Goal: Transaction & Acquisition: Purchase product/service

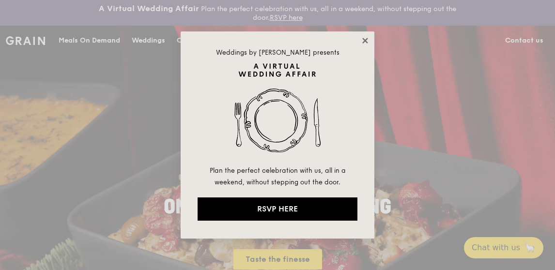
click at [366, 40] on icon at bounding box center [364, 40] width 5 height 5
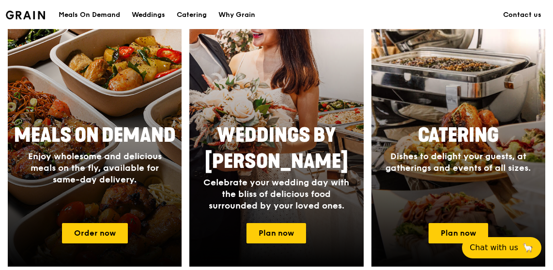
scroll to position [533, 0]
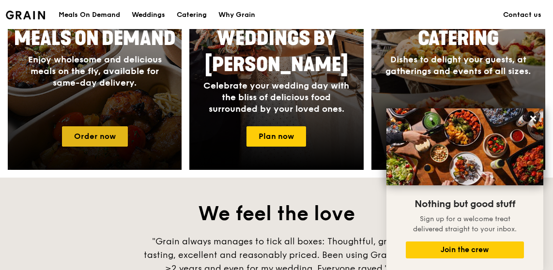
click at [81, 132] on link "Order now" at bounding box center [95, 136] width 66 height 20
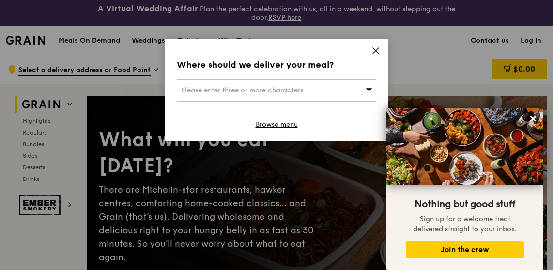
click at [367, 89] on icon at bounding box center [369, 89] width 6 height 3
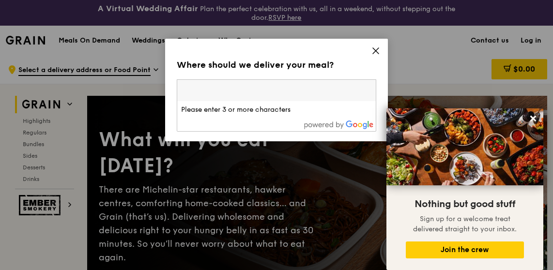
click at [367, 89] on input "search" at bounding box center [276, 90] width 199 height 21
click at [375, 49] on icon at bounding box center [376, 51] width 6 height 6
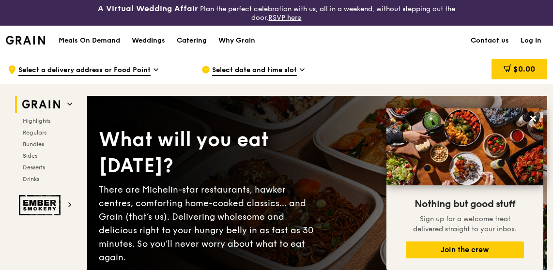
scroll to position [48, 0]
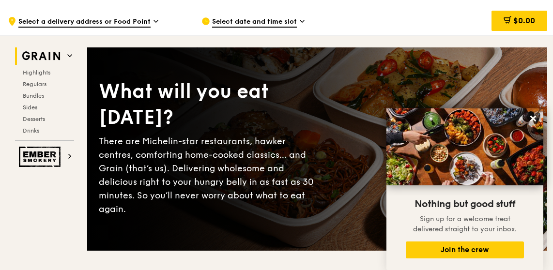
click at [23, 69] on h2 "Highlights" at bounding box center [46, 73] width 55 height 8
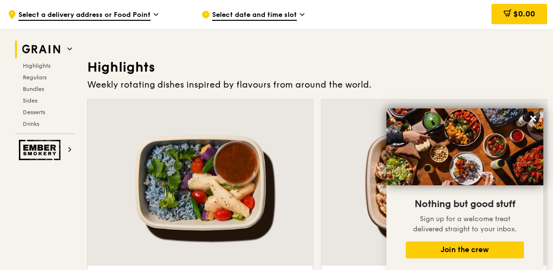
click at [28, 71] on div "Highlights Regulars Bundles Sides Desserts Drinks" at bounding box center [44, 95] width 59 height 66
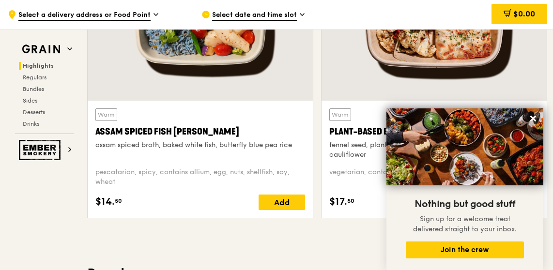
scroll to position [347, 0]
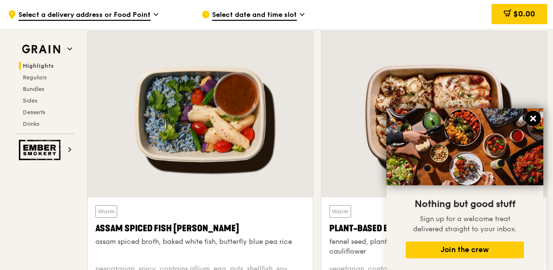
click at [532, 118] on icon at bounding box center [534, 119] width 6 height 6
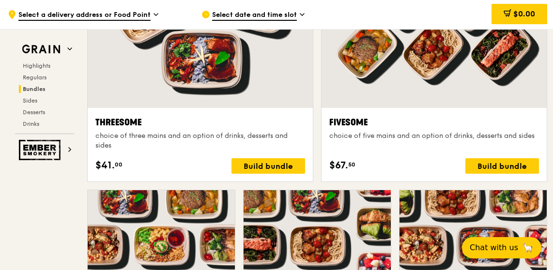
scroll to position [1802, 0]
